Goal: Find specific page/section: Find specific page/section

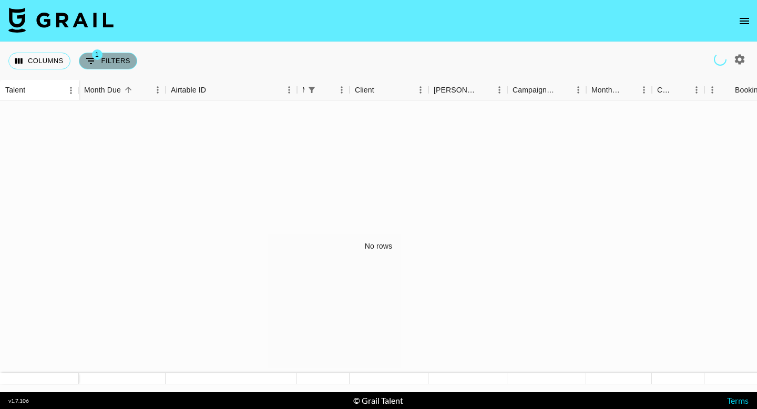
click at [113, 64] on button "1 Filters" at bounding box center [108, 61] width 58 height 17
select select "managerIds"
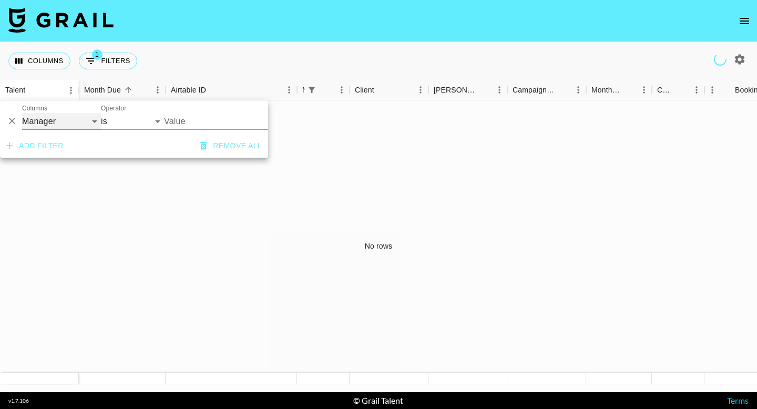
click at [89, 122] on select "Talent Grail Platform ID Airtable ID Manager Client [PERSON_NAME] Campaign (Typ…" at bounding box center [61, 121] width 79 height 17
click at [22, 113] on select "Talent Grail Platform ID Airtable ID Manager Client [PERSON_NAME] Campaign (Typ…" at bounding box center [61, 121] width 79 height 17
click at [236, 197] on div "No rows" at bounding box center [378, 246] width 757 height 292
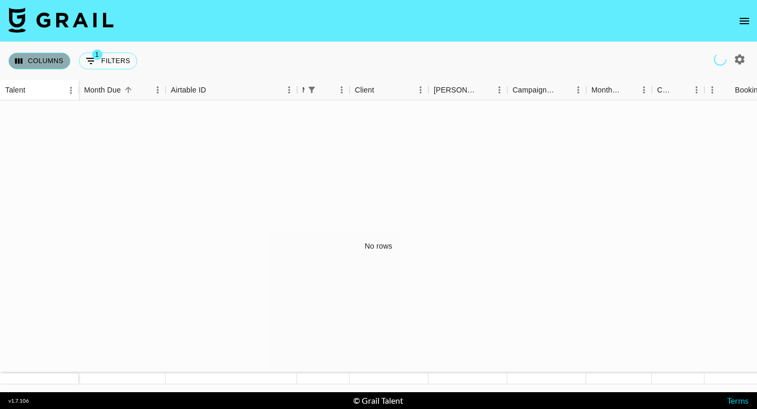
click at [55, 57] on button "Columns" at bounding box center [39, 61] width 62 height 17
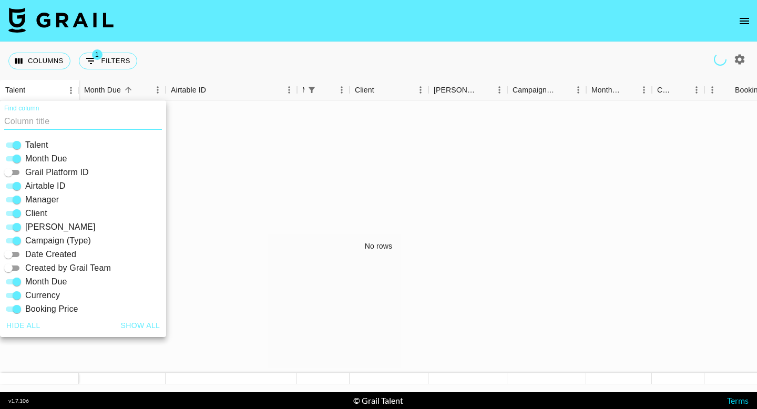
click at [196, 139] on div "No rows" at bounding box center [378, 246] width 757 height 292
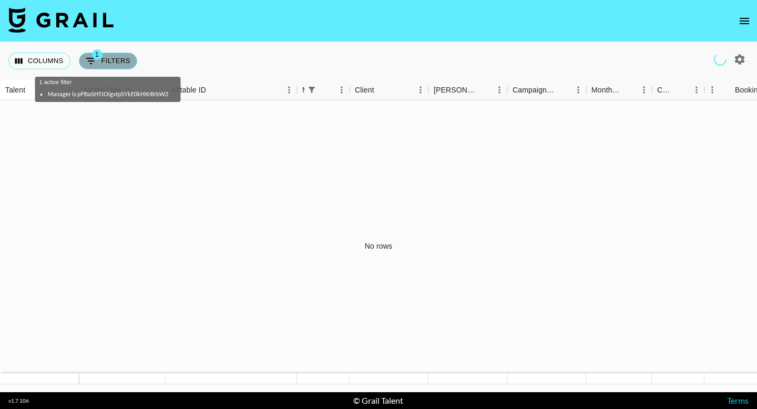
click at [122, 58] on button "1 Filters" at bounding box center [108, 61] width 58 height 17
select select "managerIds"
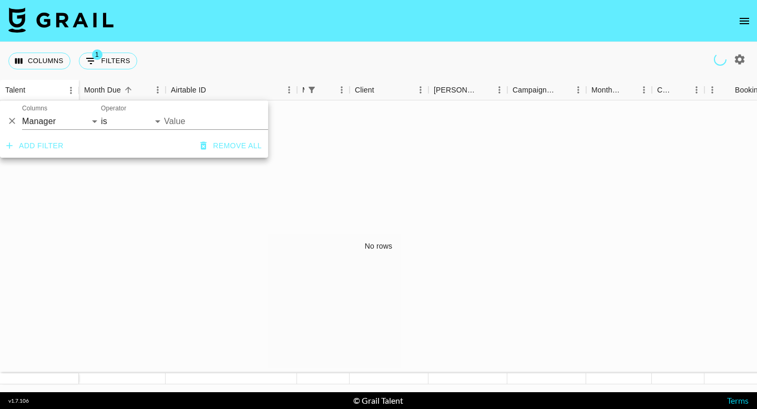
click at [175, 45] on div "Columns 1 Filters + Booking" at bounding box center [378, 61] width 757 height 38
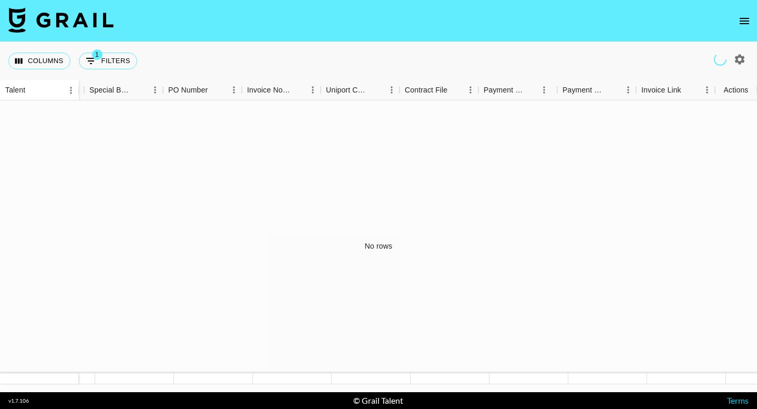
scroll to position [0, 988]
